Goal: Obtain resource: Obtain resource

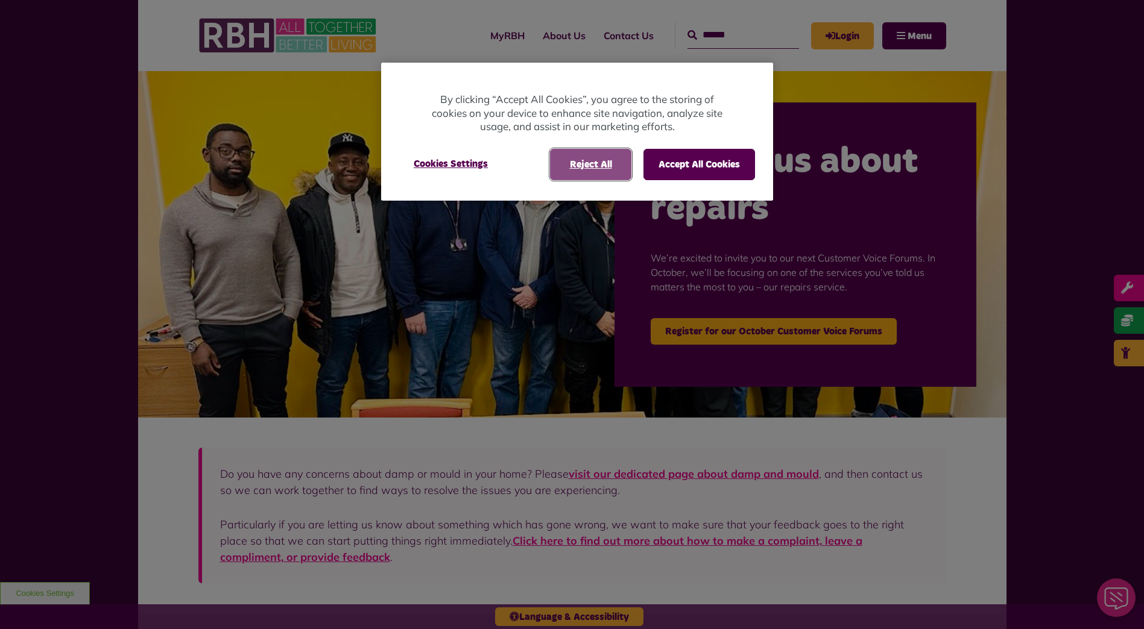
click at [604, 168] on button "Reject All" at bounding box center [590, 164] width 81 height 31
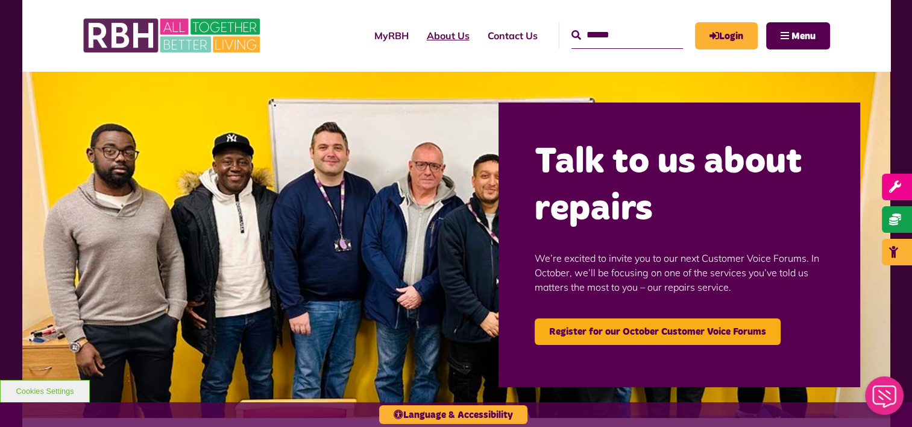
click at [419, 34] on link "About Us" at bounding box center [448, 35] width 61 height 33
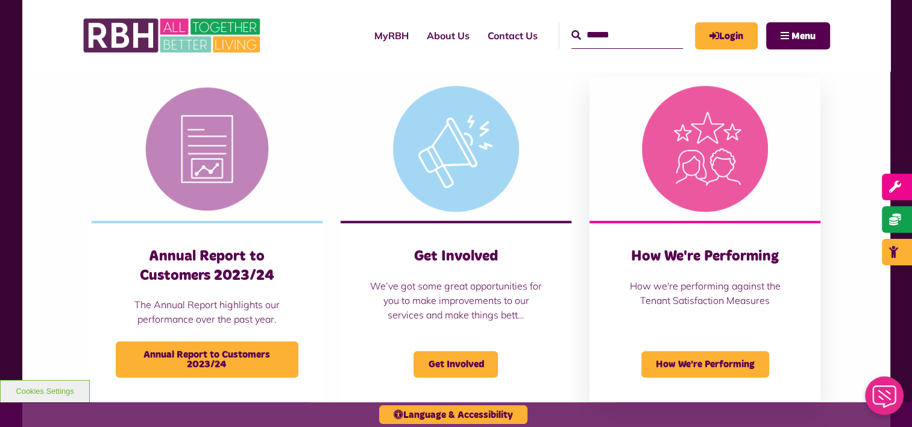
scroll to position [603, 0]
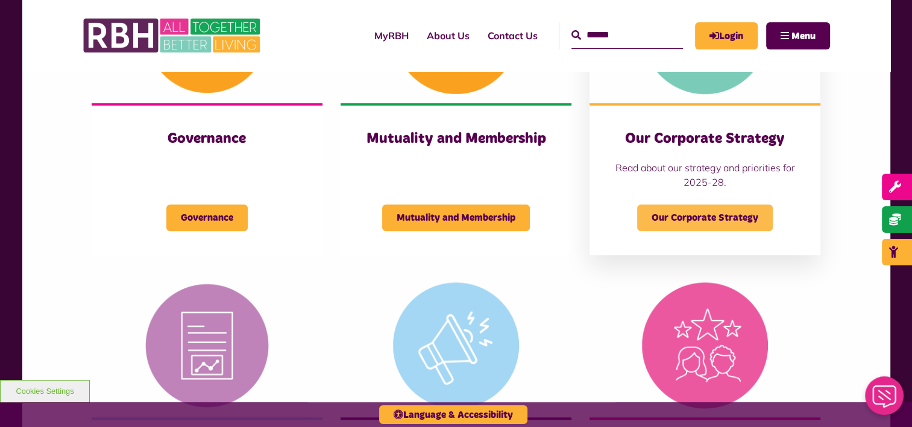
click at [699, 217] on span "Our Corporate Strategy" at bounding box center [705, 217] width 136 height 27
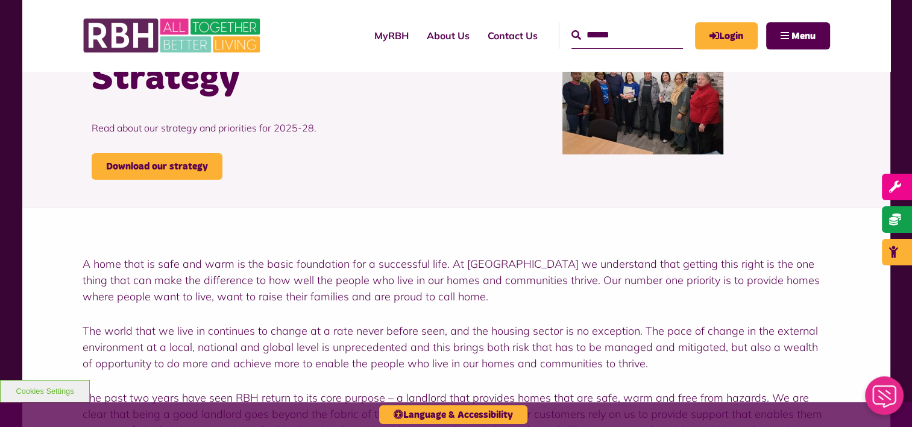
scroll to position [121, 0]
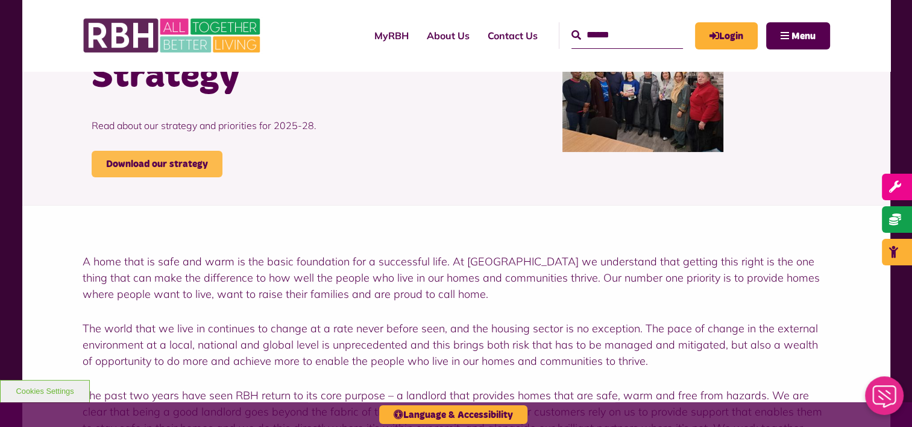
click at [157, 174] on link "Download our strategy" at bounding box center [157, 164] width 131 height 27
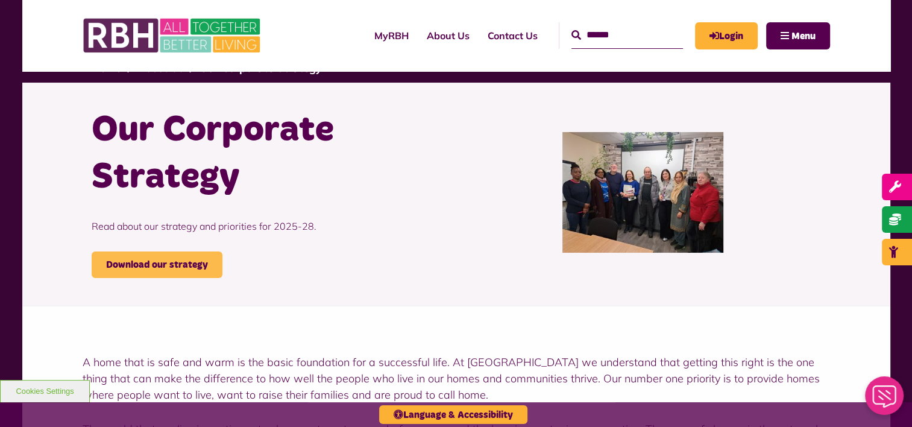
scroll to position [0, 0]
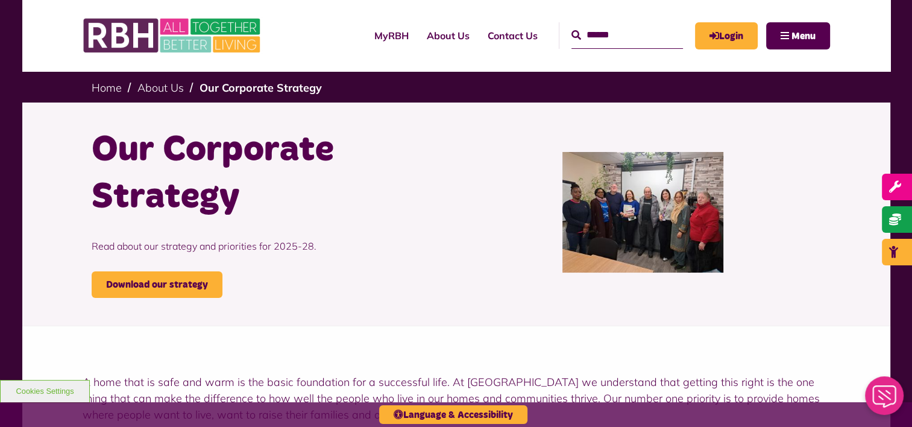
click at [641, 45] on input "Search" at bounding box center [628, 35] width 112 height 26
type input "**********"
click at [572, 28] on button "Search" at bounding box center [577, 35] width 10 height 14
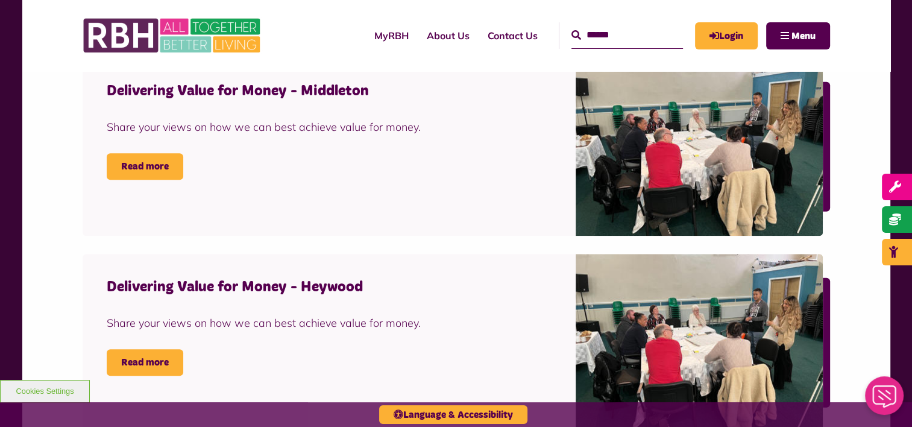
scroll to position [844, 0]
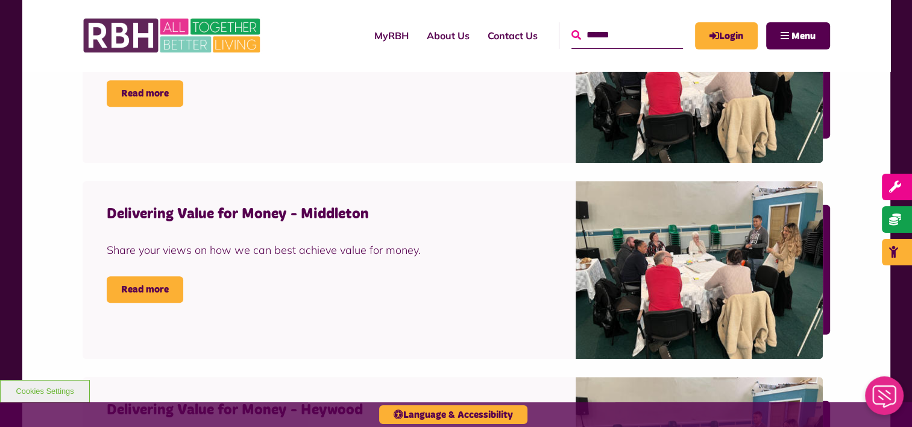
drag, startPoint x: 596, startPoint y: 36, endPoint x: 562, endPoint y: 38, distance: 33.8
click at [572, 38] on div "Search" at bounding box center [628, 35] width 112 height 26
click at [588, 30] on input "Search" at bounding box center [628, 35] width 112 height 26
type input "**********"
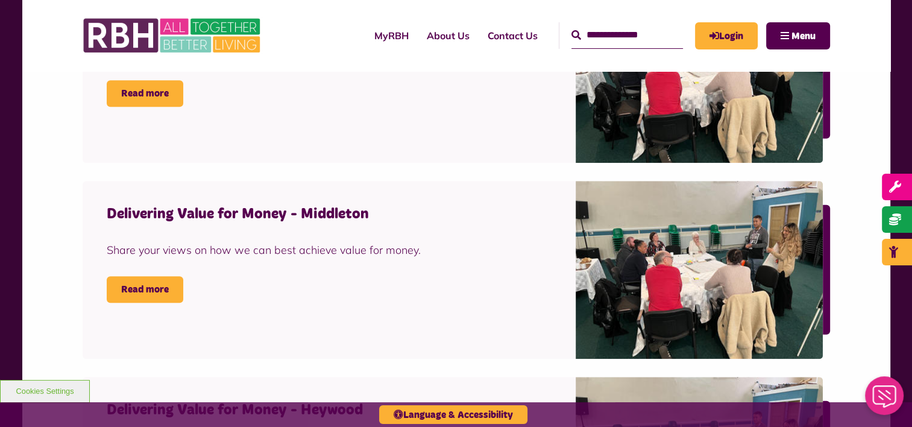
click at [572, 28] on button "Search" at bounding box center [577, 35] width 10 height 14
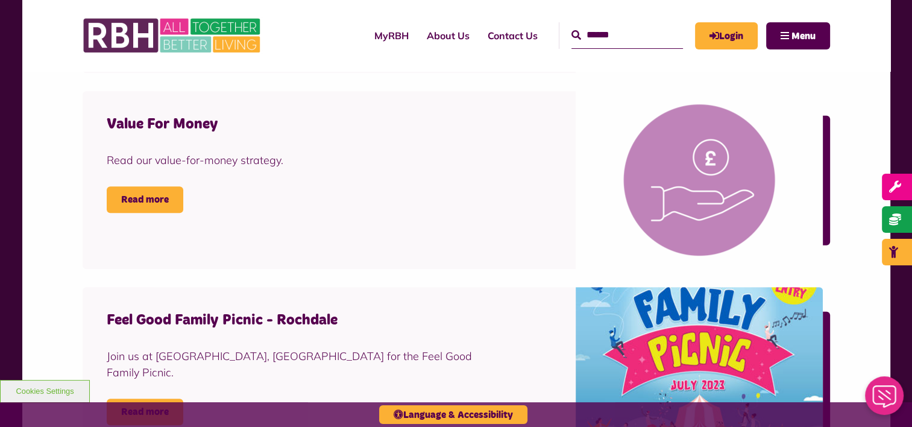
scroll to position [543, 0]
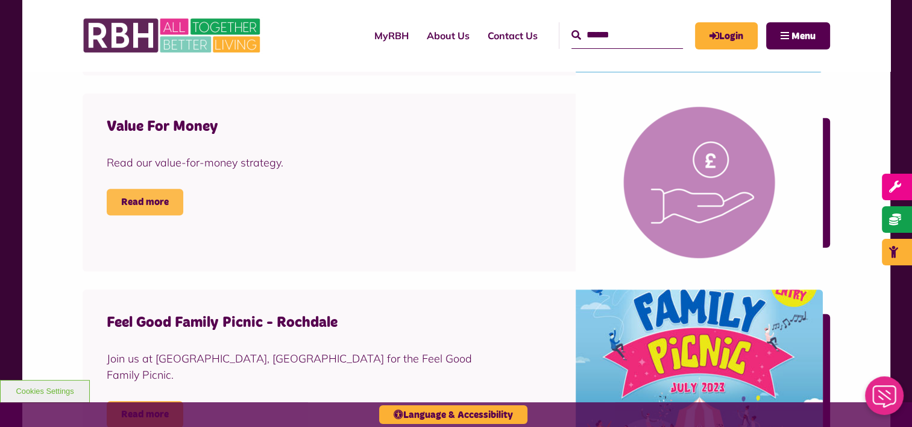
click at [139, 201] on link "Read more" at bounding box center [145, 202] width 77 height 27
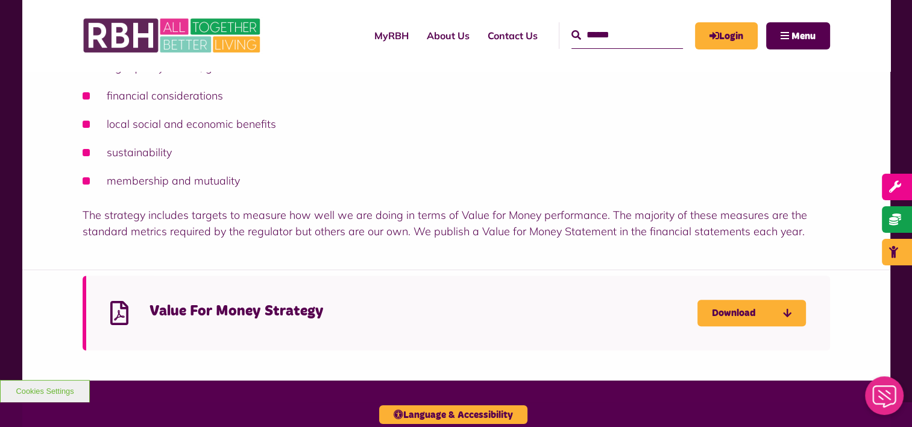
scroll to position [362, 0]
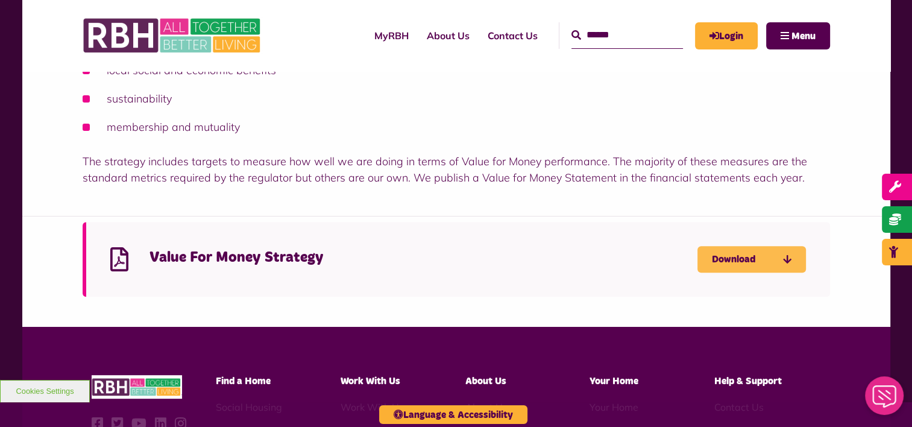
click at [734, 263] on link "Download" at bounding box center [752, 259] width 109 height 27
